Goal: Task Accomplishment & Management: Manage account settings

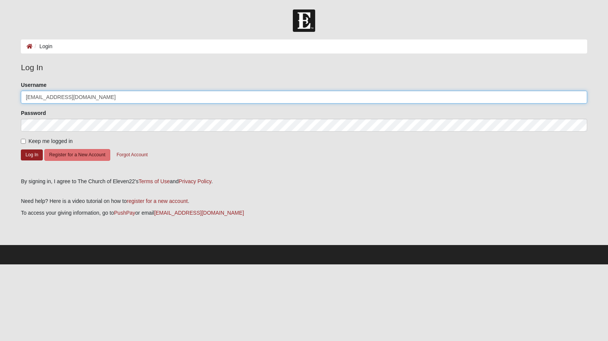
type input "[EMAIL_ADDRESS][DOMAIN_NAME]"
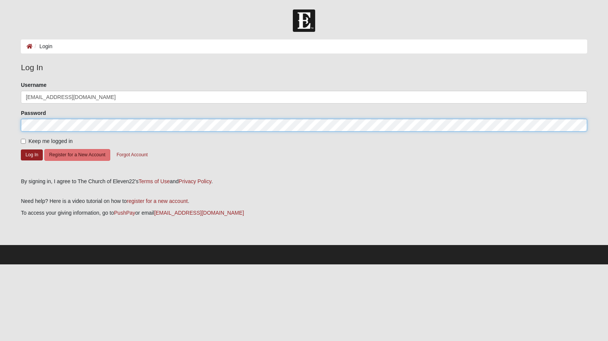
click at [32, 154] on button "Log In" at bounding box center [32, 154] width 22 height 11
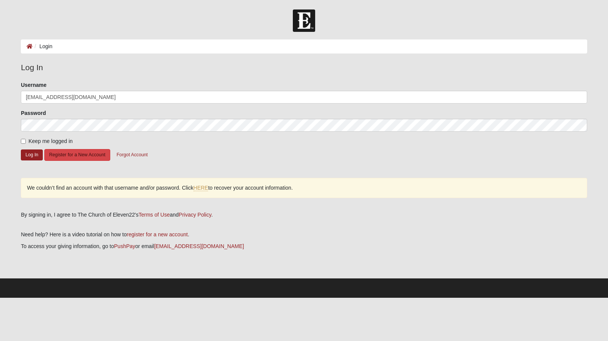
click at [95, 155] on button "Register for a New Account" at bounding box center [77, 155] width 66 height 12
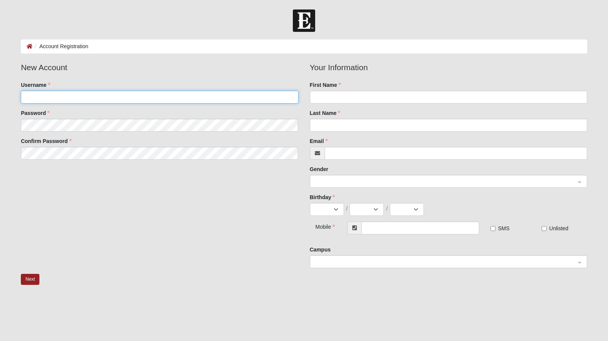
click at [106, 97] on input "Username" at bounding box center [159, 97] width 277 height 13
type input "[EMAIL_ADDRESS][DOMAIN_NAME]"
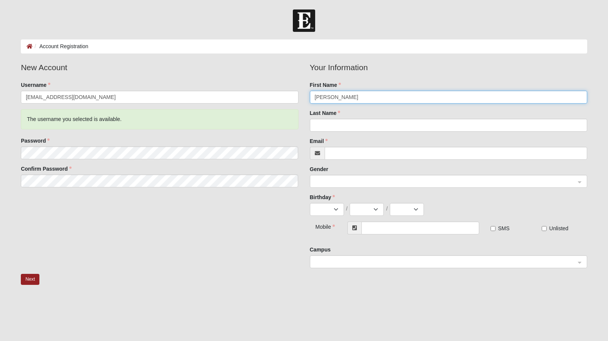
type input "[PERSON_NAME]"
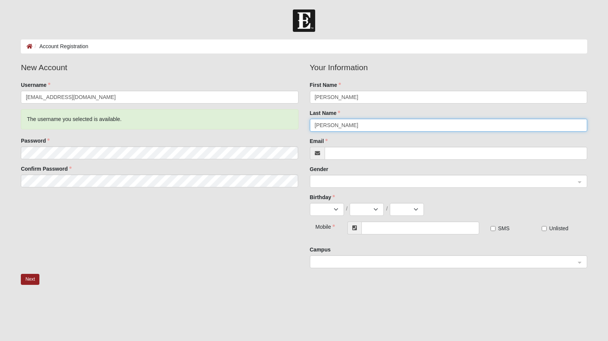
type input "[PERSON_NAME]"
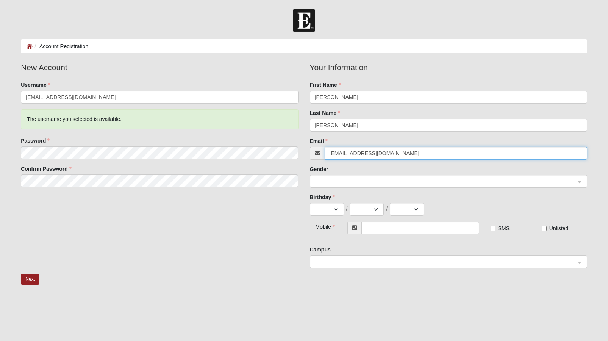
type input "[EMAIL_ADDRESS][DOMAIN_NAME]"
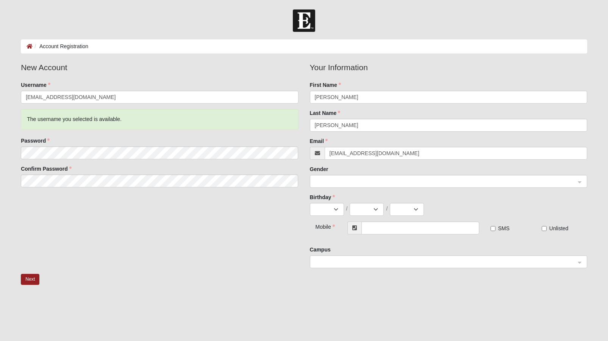
click at [371, 172] on div "Gender" at bounding box center [448, 176] width 277 height 22
click at [371, 179] on span at bounding box center [445, 181] width 261 height 8
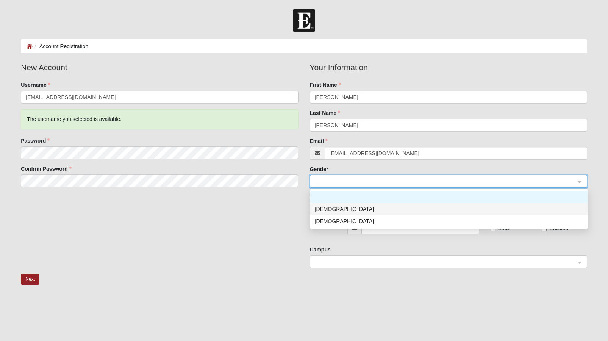
click at [373, 209] on div "[DEMOGRAPHIC_DATA]" at bounding box center [449, 209] width 268 height 8
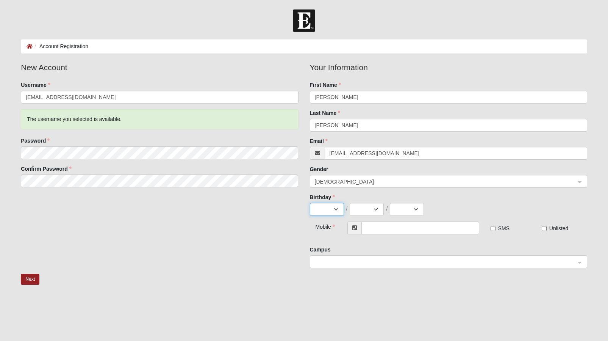
select select "1"
select select "7"
select select "1976"
click at [400, 230] on input "text" at bounding box center [420, 227] width 118 height 13
type input "[PHONE_NUMBER]"
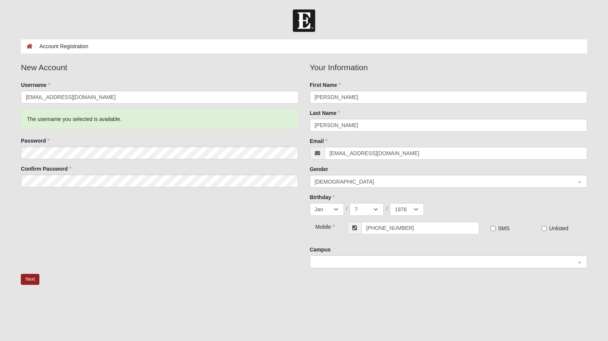
click at [493, 228] on input "SMS" at bounding box center [493, 228] width 5 height 5
checkbox input "true"
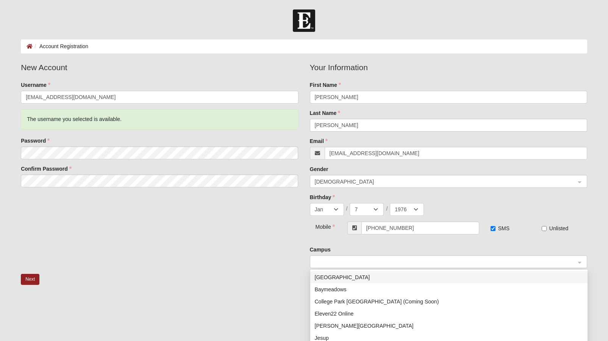
click at [446, 261] on span at bounding box center [445, 262] width 261 height 8
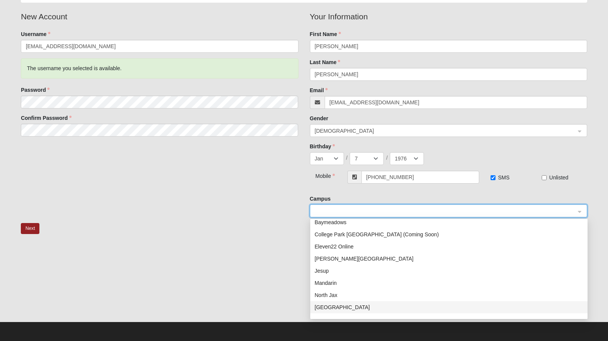
scroll to position [16, 0]
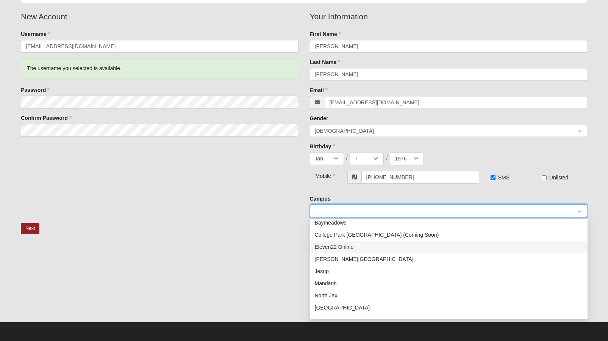
click at [367, 246] on div "Eleven22 Online" at bounding box center [449, 246] width 268 height 8
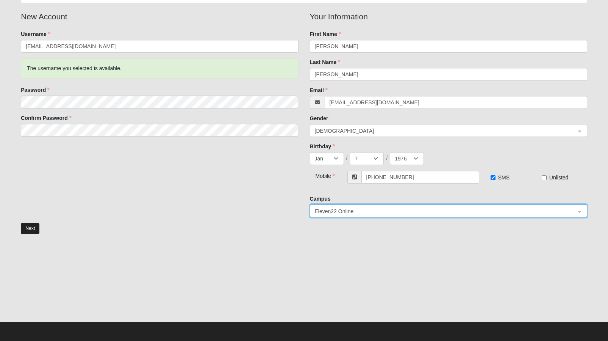
click at [33, 224] on button "Next" at bounding box center [30, 228] width 19 height 11
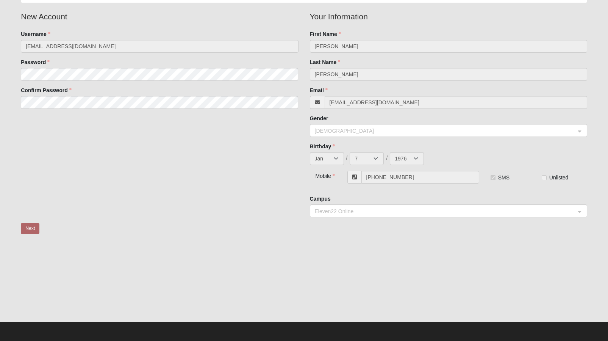
scroll to position [0, 0]
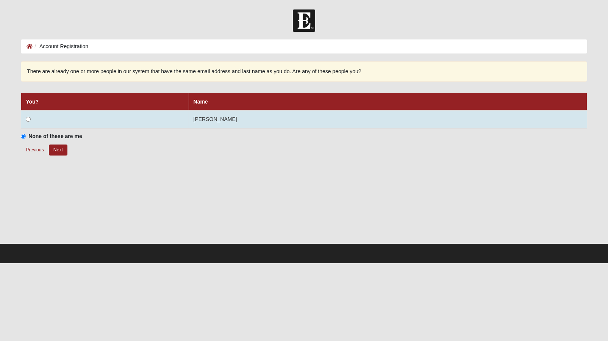
click at [29, 120] on input "radio" at bounding box center [28, 119] width 5 height 5
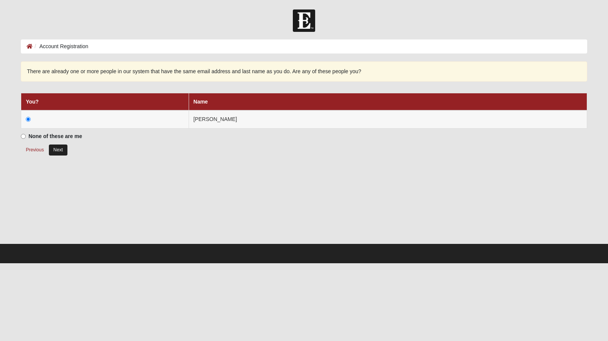
click at [58, 151] on button "Next" at bounding box center [58, 149] width 19 height 11
radio input "true"
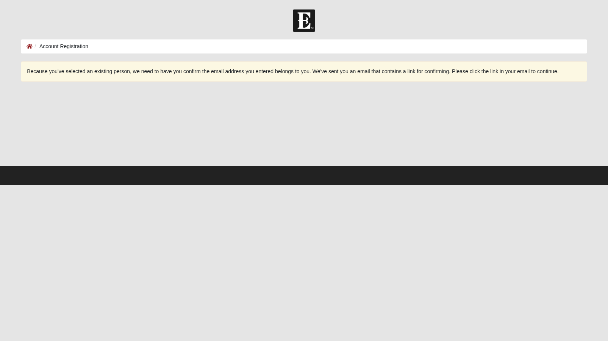
click at [125, 50] on ol "Account Registration" at bounding box center [304, 46] width 566 height 14
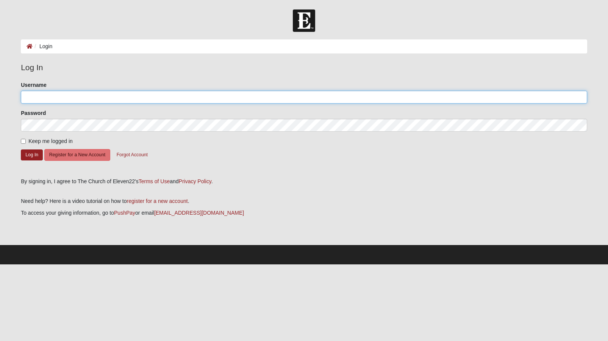
type input "[EMAIL_ADDRESS][DOMAIN_NAME]"
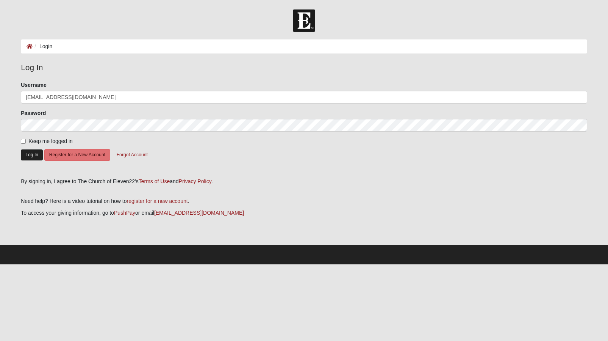
click at [34, 154] on button "Log In" at bounding box center [32, 154] width 22 height 11
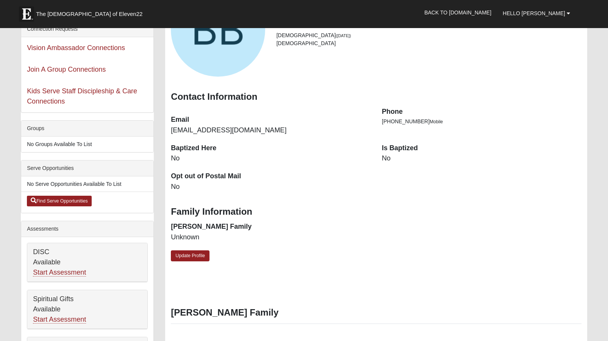
scroll to position [88, 0]
click at [202, 253] on link "Update Profile" at bounding box center [190, 255] width 39 height 11
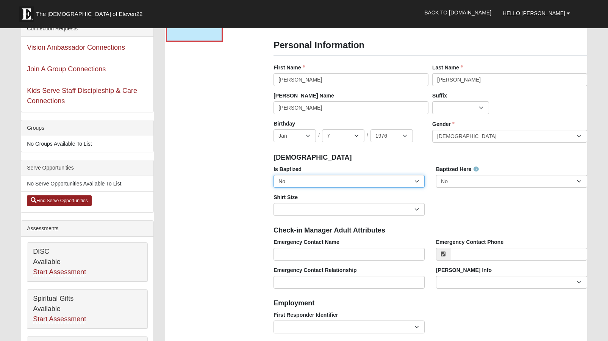
select select "True"
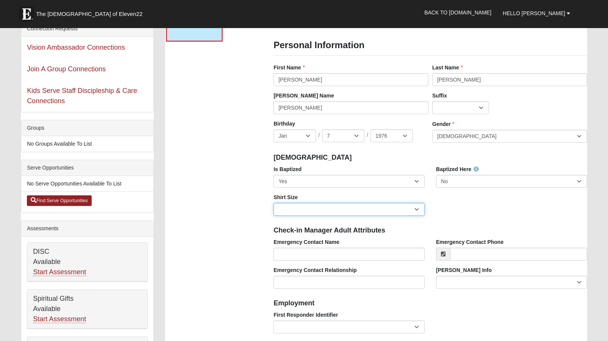
select select "Adult XL"
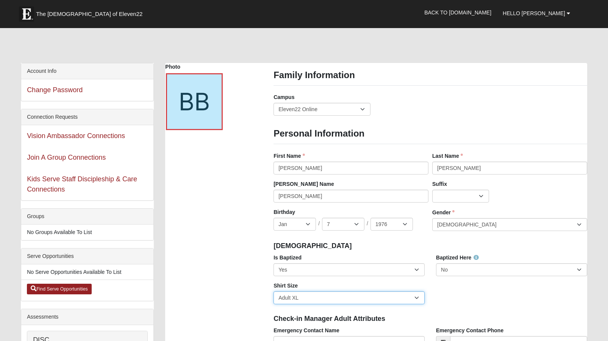
scroll to position [0, 0]
click at [471, 10] on link "Back to [DOMAIN_NAME]" at bounding box center [458, 12] width 78 height 19
